Goal: Information Seeking & Learning: Stay updated

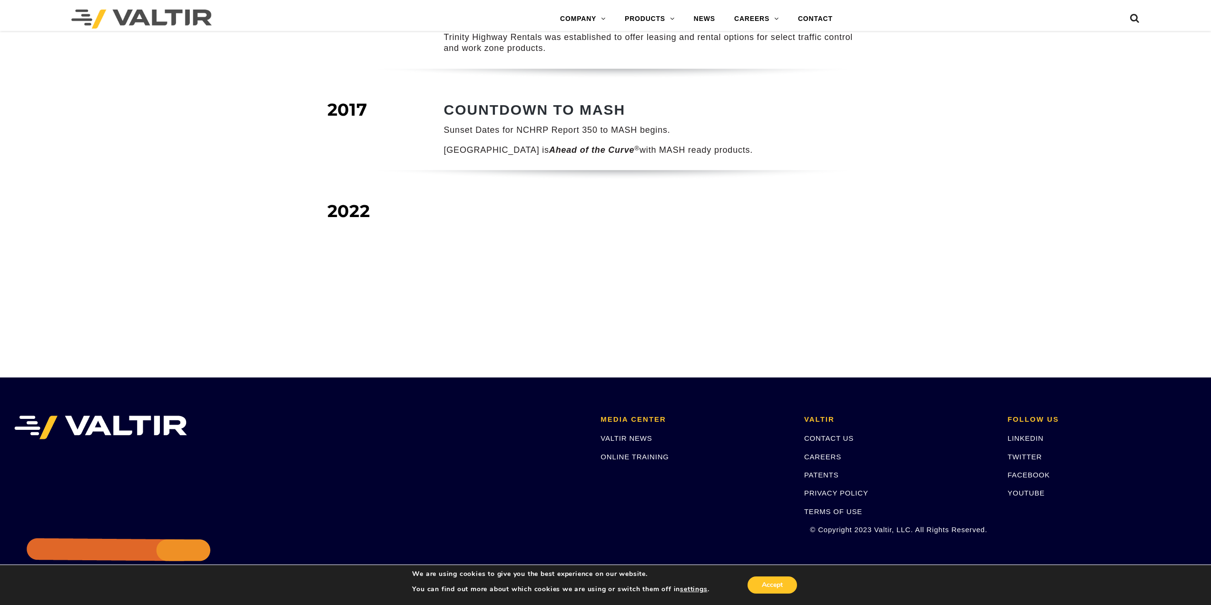
scroll to position [1233, 0]
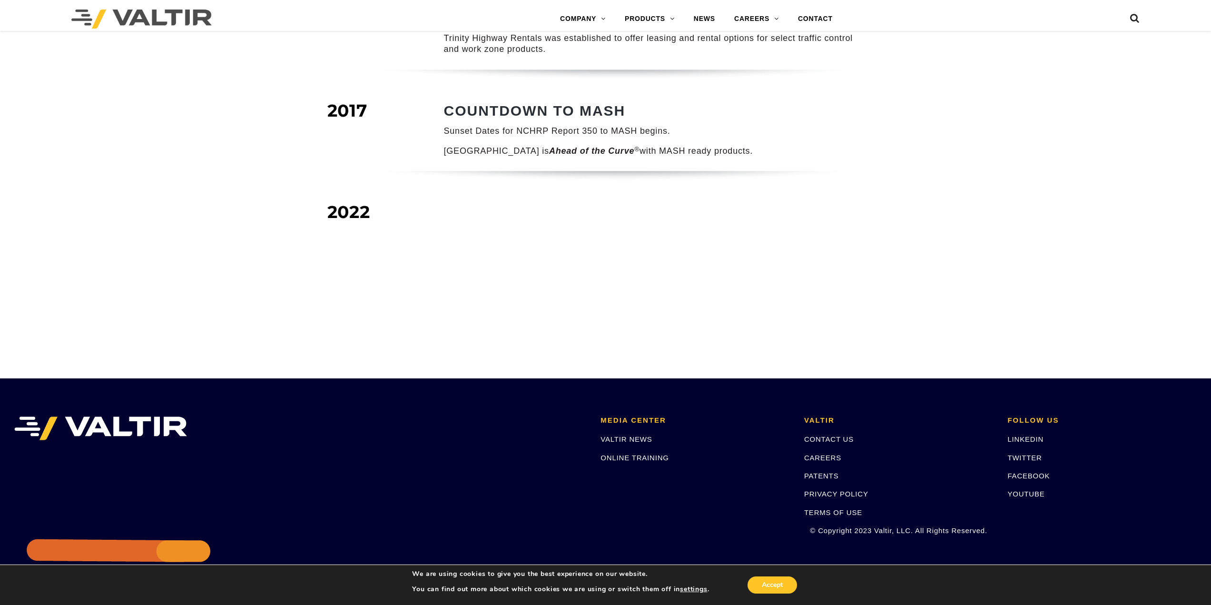
click at [713, 18] on link "NEWS" at bounding box center [704, 19] width 40 height 19
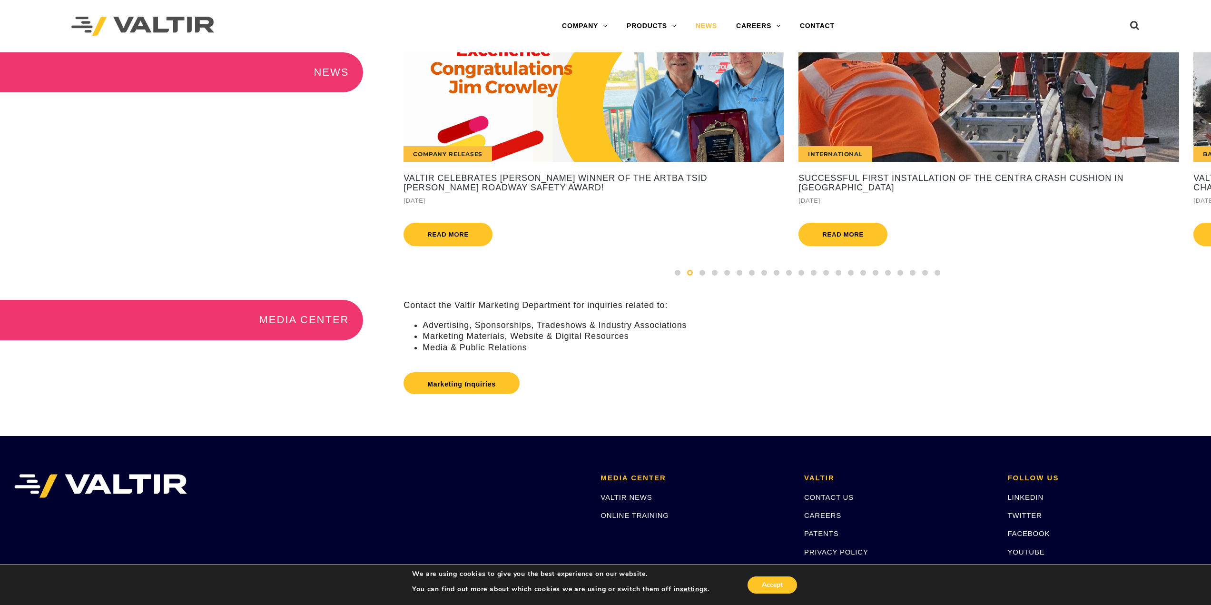
click at [705, 278] on div at bounding box center [702, 272] width 12 height 10
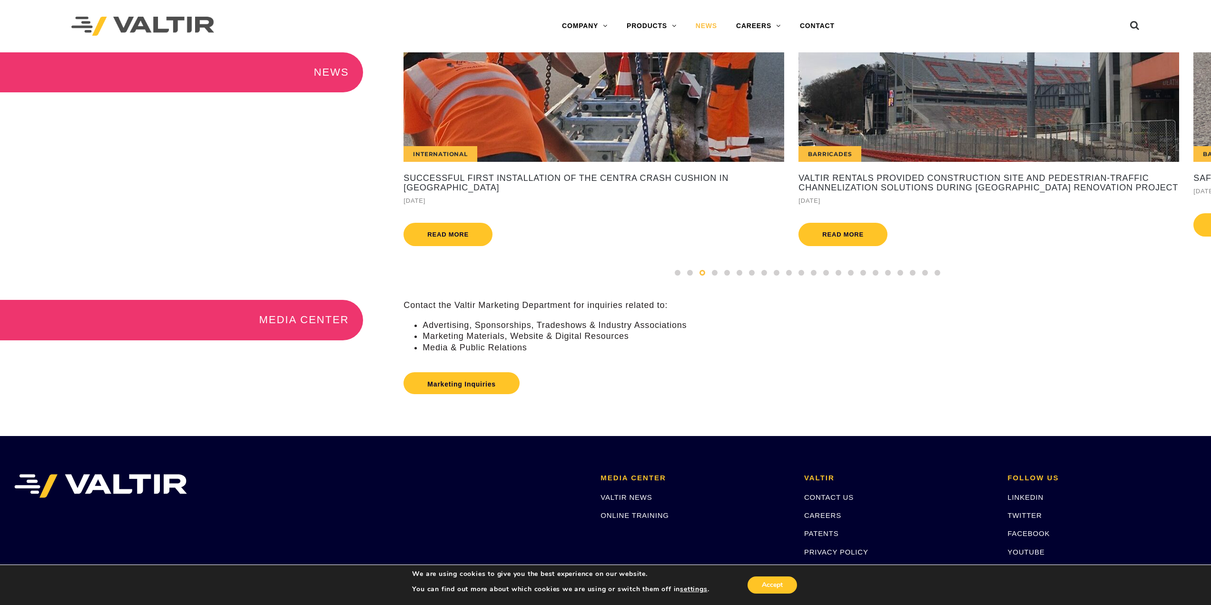
click at [714, 276] on span at bounding box center [715, 273] width 6 height 6
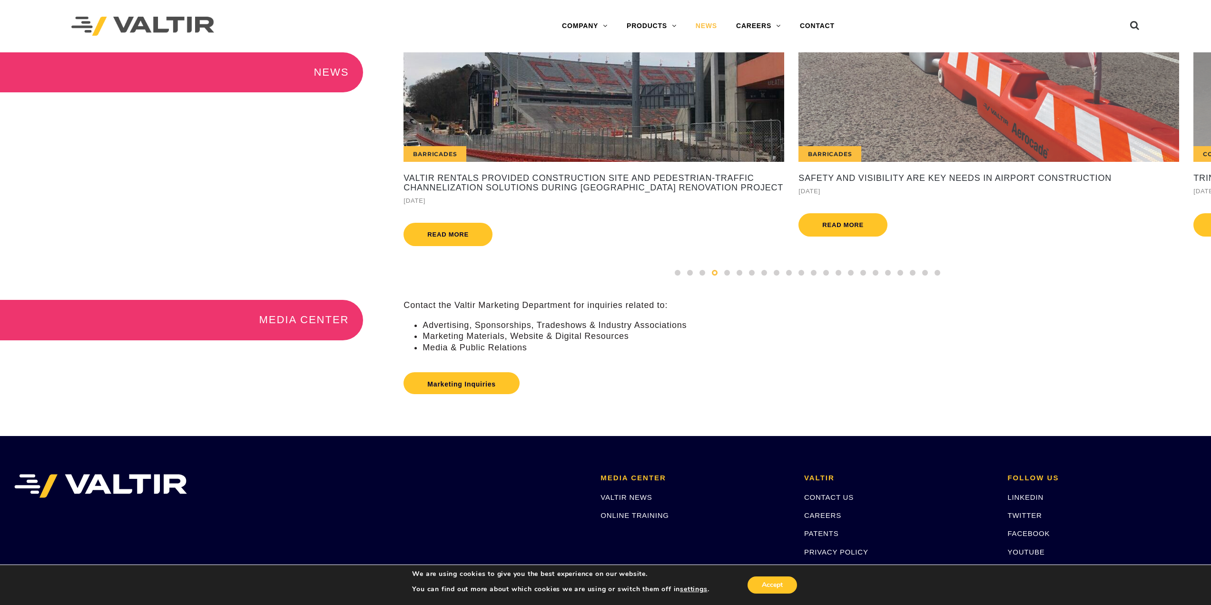
click at [726, 276] on span at bounding box center [727, 273] width 6 height 6
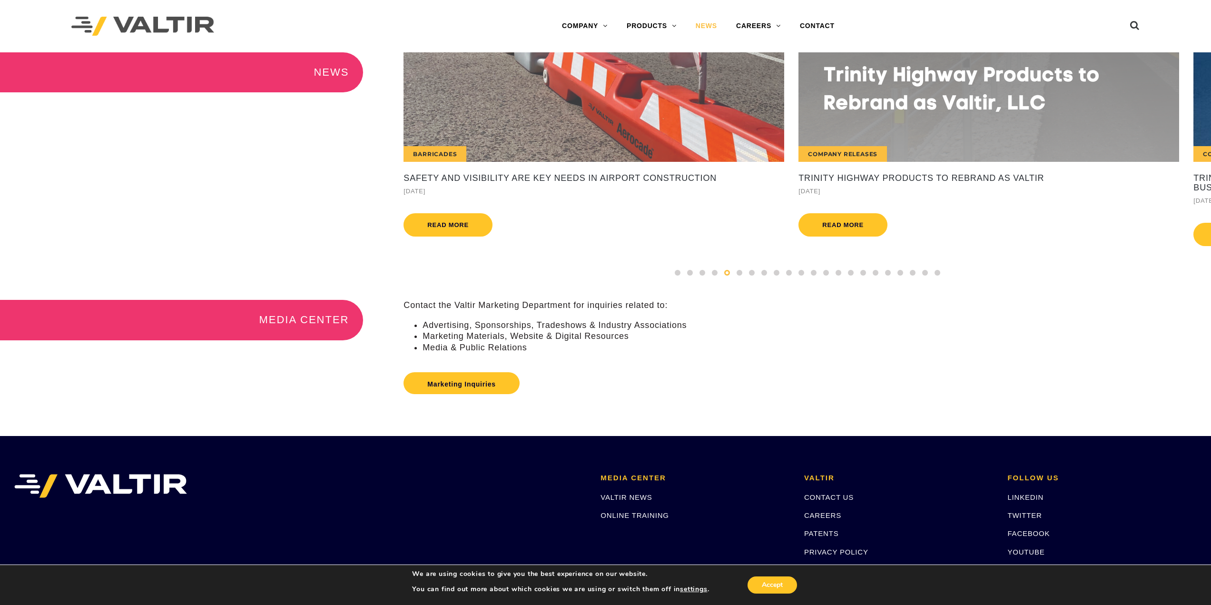
click at [740, 276] on span at bounding box center [740, 273] width 6 height 6
